Goal: Task Accomplishment & Management: Manage account settings

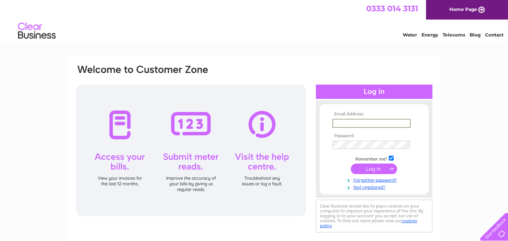
click at [352, 122] on input "text" at bounding box center [371, 123] width 78 height 9
type input "[EMAIL_ADDRESS][DOMAIN_NAME]"
click at [350, 163] on input "submit" at bounding box center [373, 168] width 46 height 11
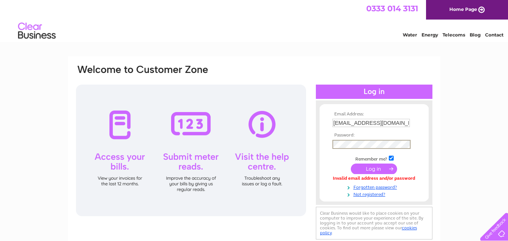
click at [350, 163] on input "submit" at bounding box center [373, 168] width 46 height 11
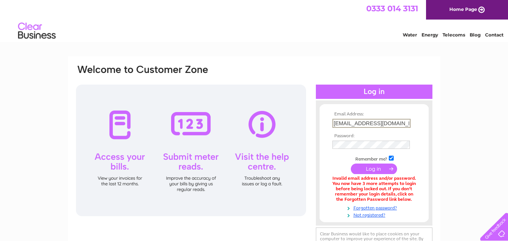
click at [405, 122] on input "edsbedsdurham@gmail.com" at bounding box center [371, 123] width 78 height 9
type input "edsbedsdurham@gmail.com"
click at [350, 163] on input "submit" at bounding box center [373, 168] width 46 height 11
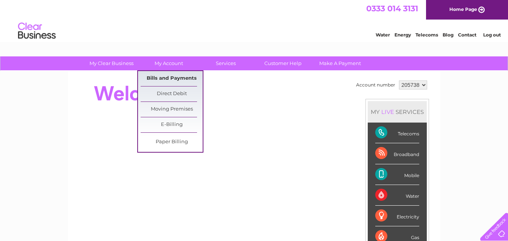
click at [165, 81] on link "Bills and Payments" at bounding box center [171, 78] width 62 height 15
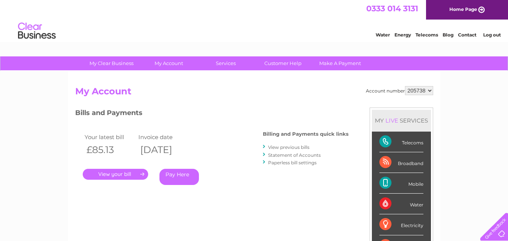
click at [119, 175] on link "." at bounding box center [115, 174] width 65 height 11
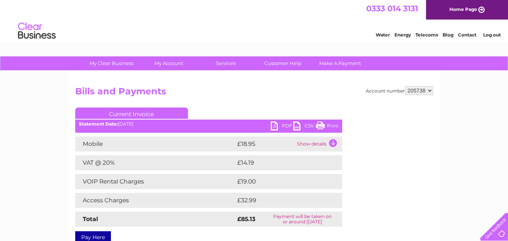
click at [282, 123] on link "PDF" at bounding box center [281, 126] width 23 height 11
click at [330, 125] on link "Print" at bounding box center [327, 126] width 23 height 11
